Goal: Find specific fact: Find specific fact

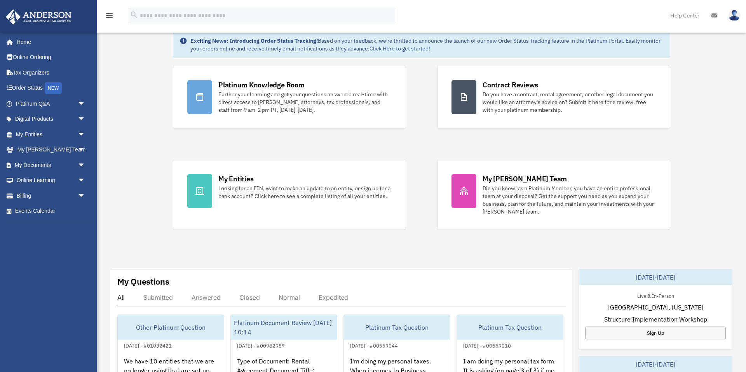
scroll to position [45, 0]
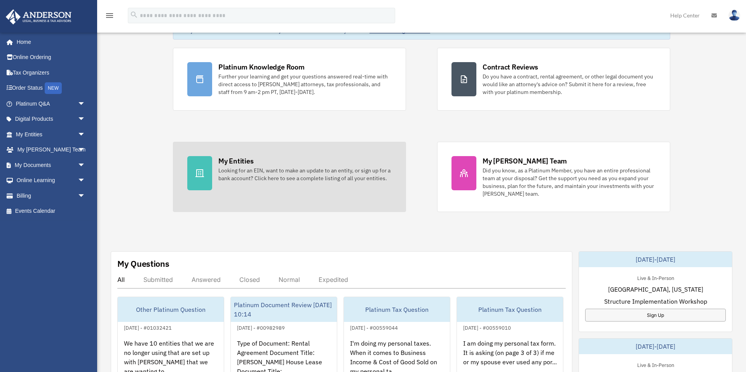
click at [271, 172] on div "Looking for an EIN, want to make an update to an entity, or sign up for a bank …" at bounding box center [304, 175] width 173 height 16
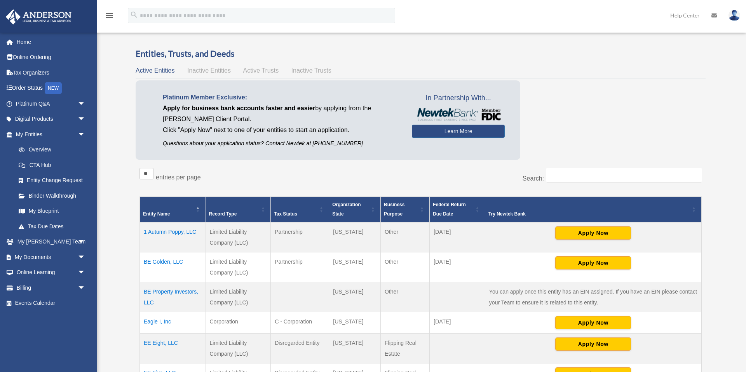
scroll to position [8, 0]
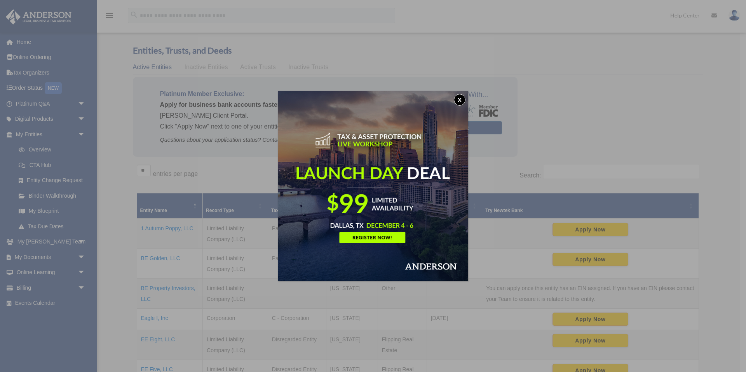
click at [158, 229] on div "x" at bounding box center [373, 186] width 746 height 372
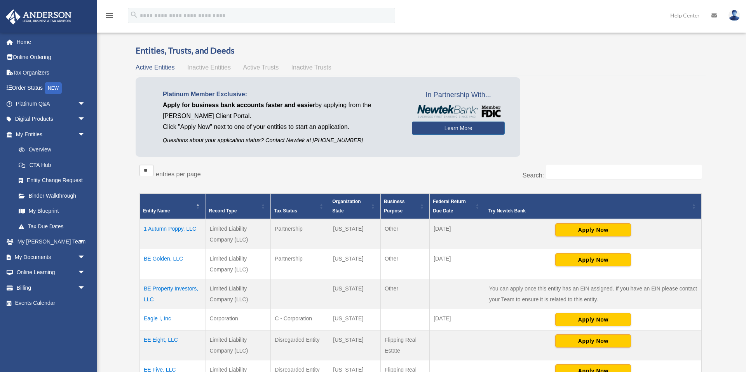
click at [164, 227] on td "1 Autumn Poppy, LLC" at bounding box center [173, 234] width 66 height 30
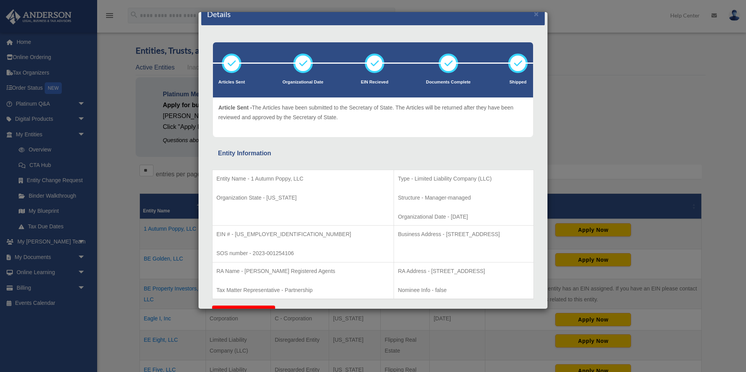
scroll to position [16, 0]
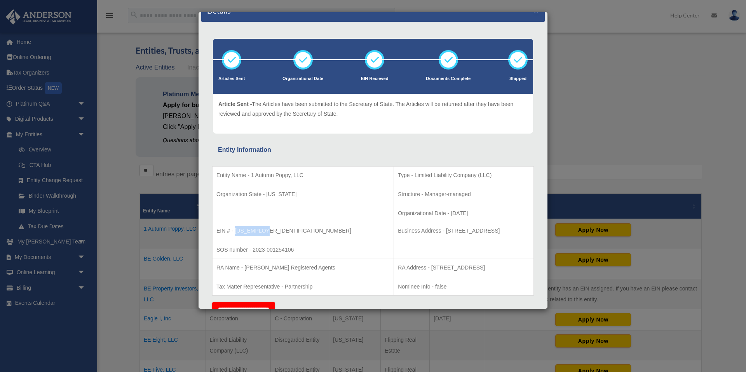
drag, startPoint x: 235, startPoint y: 230, endPoint x: 266, endPoint y: 230, distance: 31.1
click at [266, 230] on p "EIN # - [US_EMPLOYER_IDENTIFICATION_NUMBER]" at bounding box center [303, 231] width 173 height 10
copy p "[US_EMPLOYER_IDENTIFICATION_NUMBER]"
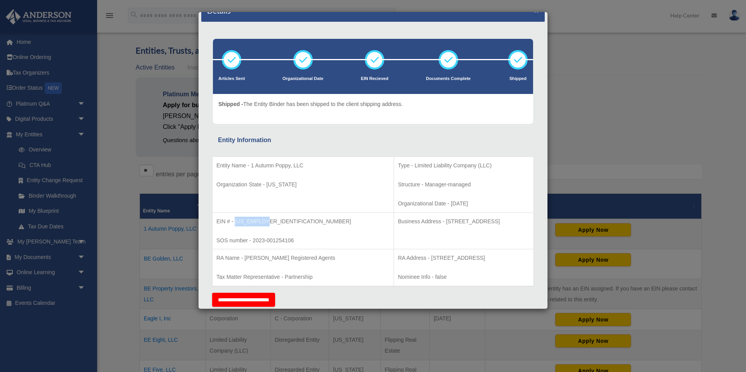
click at [537, 13] on button "×" at bounding box center [536, 10] width 5 height 8
